Goal: Navigation & Orientation: Find specific page/section

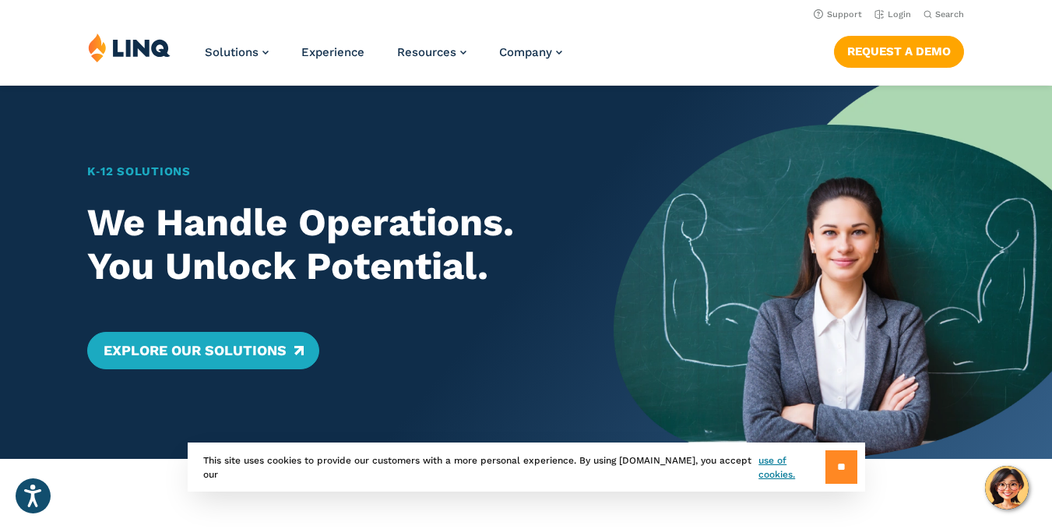
click at [833, 455] on input "**" at bounding box center [842, 466] width 32 height 33
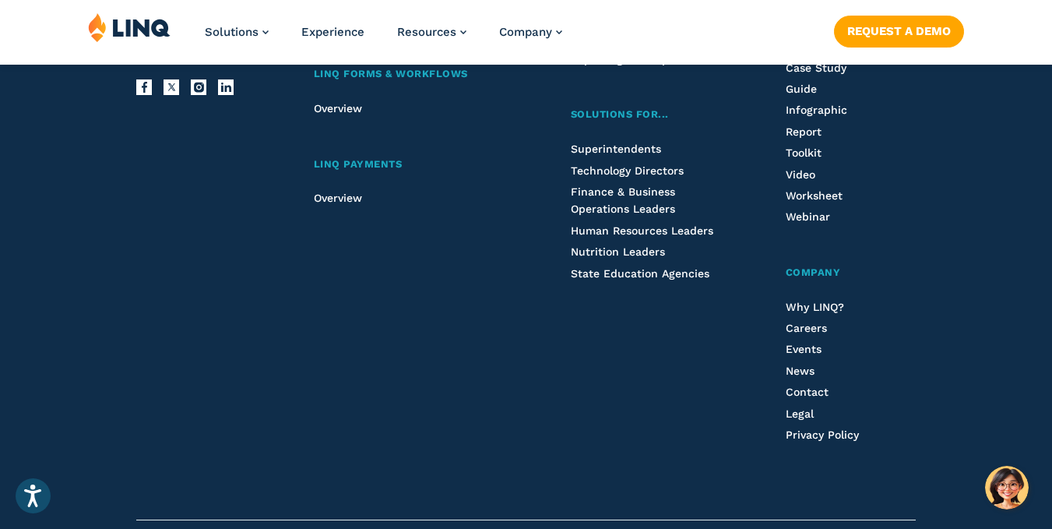
scroll to position [4251, 0]
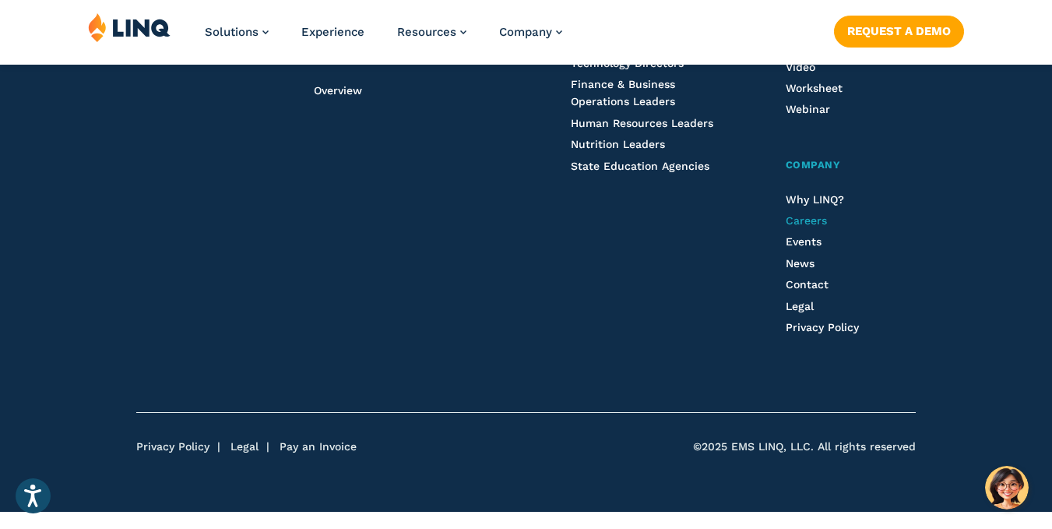
click at [803, 216] on span "Careers" at bounding box center [806, 220] width 41 height 12
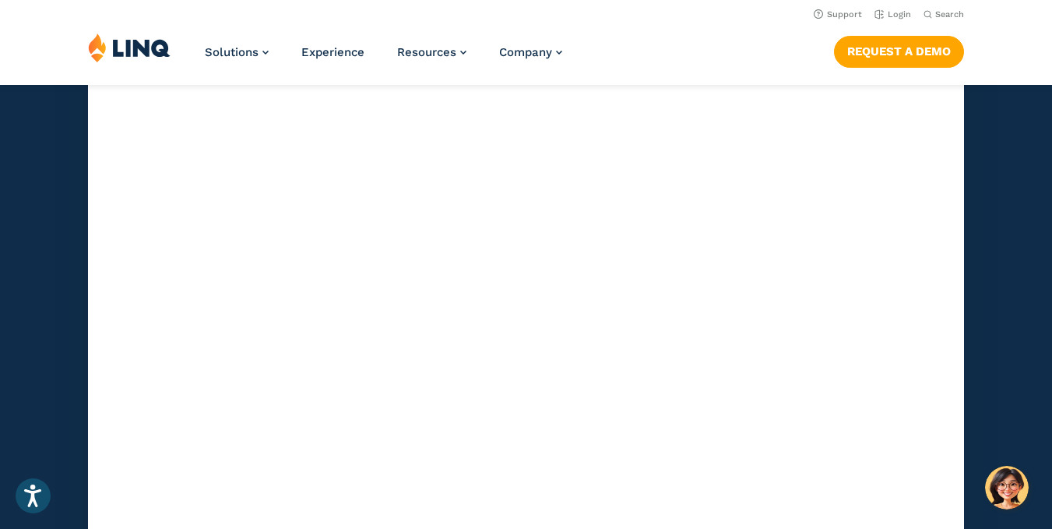
scroll to position [4318, 0]
